Goal: Task Accomplishment & Management: Use online tool/utility

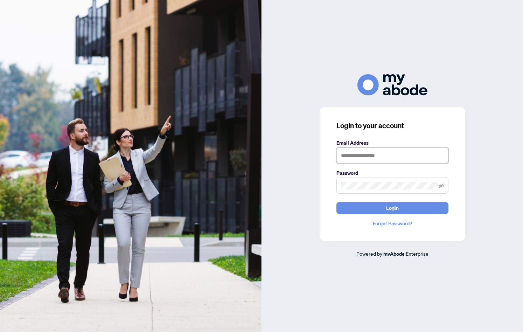
type input "**********"
click at [372, 209] on button "Login" at bounding box center [392, 208] width 112 height 12
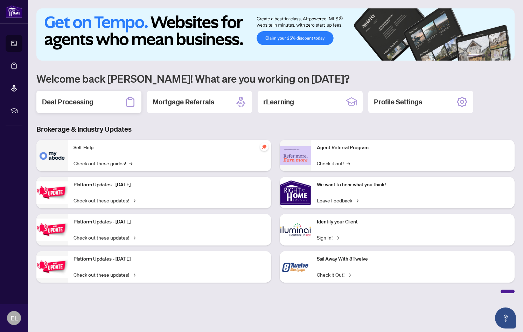
click at [72, 103] on h2 "Deal Processing" at bounding box center [67, 102] width 51 height 10
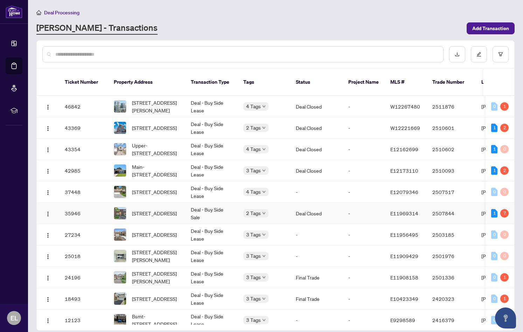
click at [206, 203] on td "Deal - Buy Side Sale" at bounding box center [211, 213] width 52 height 21
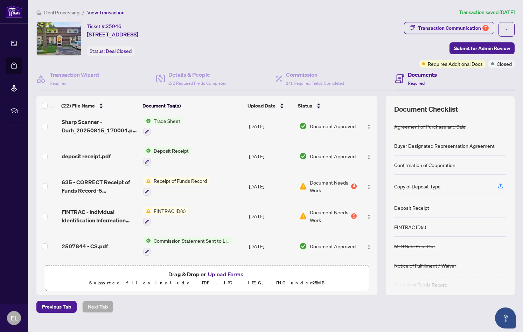
scroll to position [64, 0]
click at [433, 23] on div "Transaction Communication 7" at bounding box center [453, 27] width 71 height 11
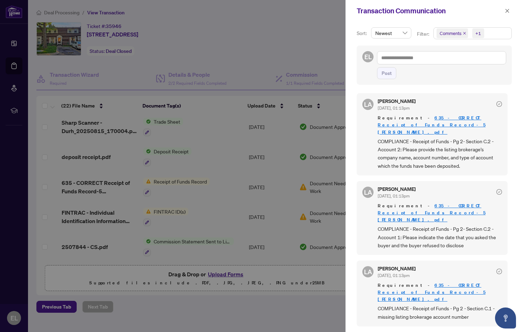
click at [169, 182] on div at bounding box center [261, 166] width 523 height 332
click at [188, 184] on div at bounding box center [261, 166] width 523 height 332
click at [147, 191] on div at bounding box center [261, 166] width 523 height 332
click at [508, 13] on icon "close" at bounding box center [506, 10] width 5 height 5
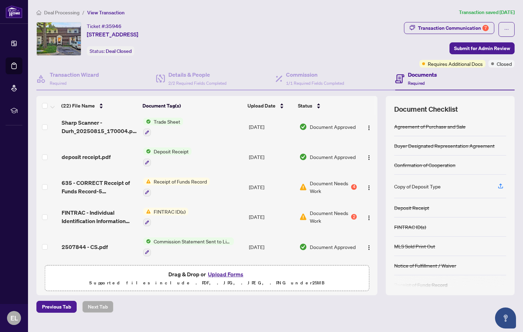
click at [183, 181] on span "Receipt of Funds Record" at bounding box center [180, 181] width 59 height 8
click at [170, 216] on span "Receipt of Funds Record" at bounding box center [174, 215] width 59 height 8
